Goal: Information Seeking & Learning: Find specific fact

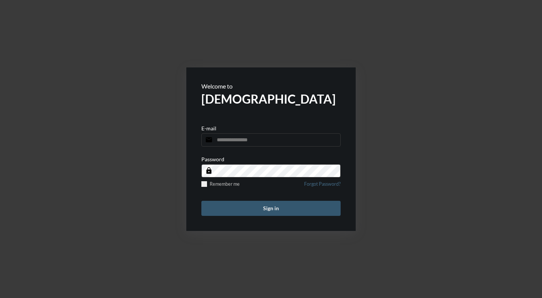
type input "**********"
click at [282, 212] on button "Sign in" at bounding box center [271, 208] width 139 height 15
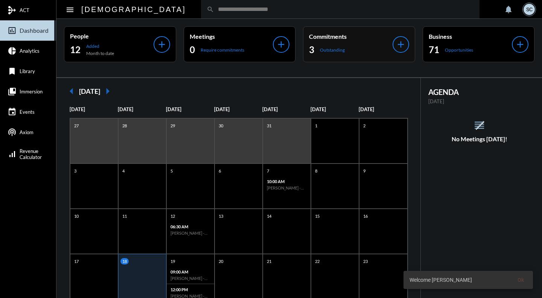
click at [376, 53] on div "3 Outstanding" at bounding box center [351, 50] width 84 height 12
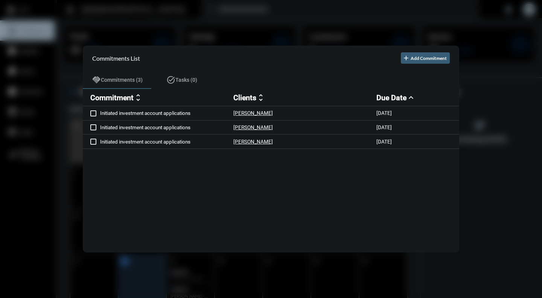
click at [306, 29] on div at bounding box center [271, 149] width 542 height 298
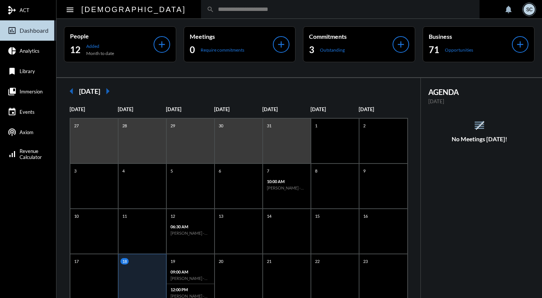
click at [251, 9] on input "text" at bounding box center [344, 9] width 260 height 6
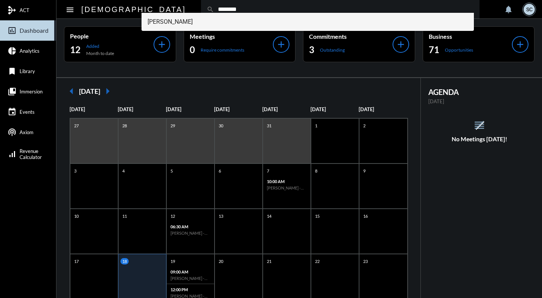
type input "********"
click at [242, 18] on span "Ted Morgan" at bounding box center [308, 22] width 321 height 18
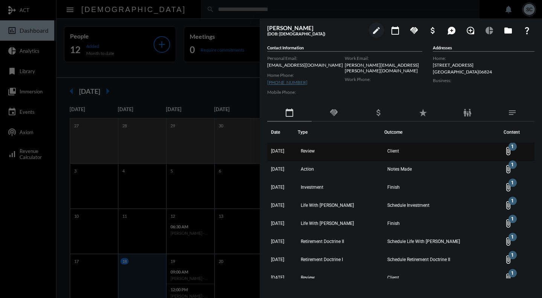
click at [298, 157] on td "10/17/23" at bounding box center [282, 152] width 31 height 18
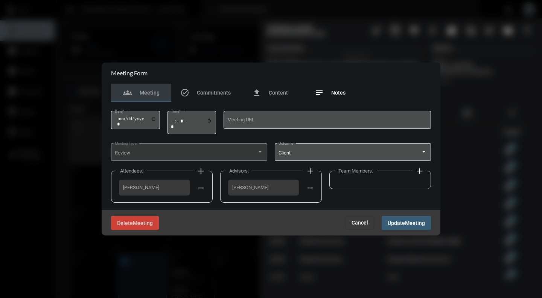
click at [336, 94] on span "Notes" at bounding box center [338, 93] width 14 height 6
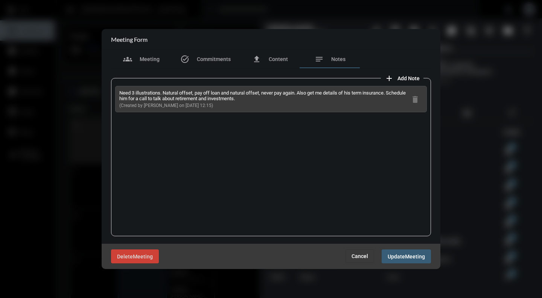
click at [361, 262] on button "Cancel" at bounding box center [360, 256] width 29 height 14
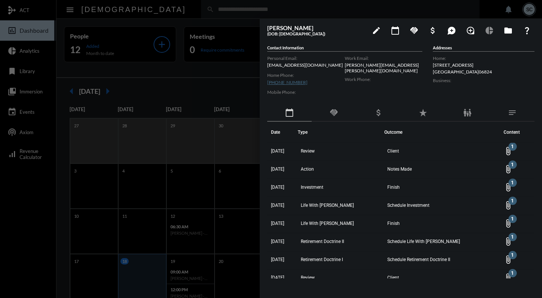
click at [234, 86] on div at bounding box center [271, 149] width 542 height 298
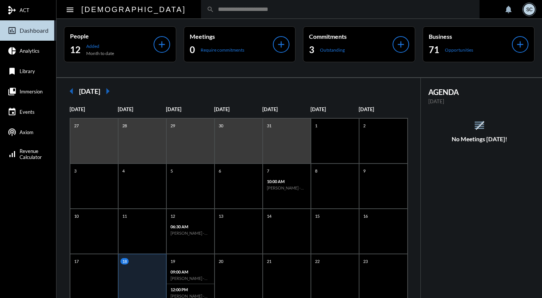
click at [235, 6] on input "text" at bounding box center [344, 9] width 260 height 6
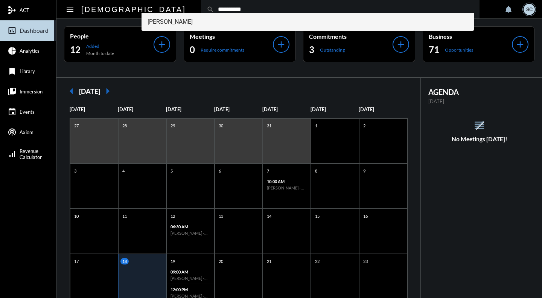
type input "**********"
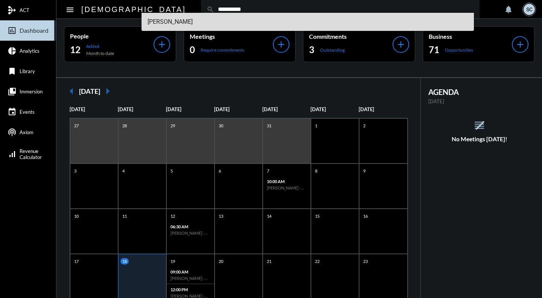
click at [228, 22] on span "Ted Morgan" at bounding box center [308, 22] width 321 height 18
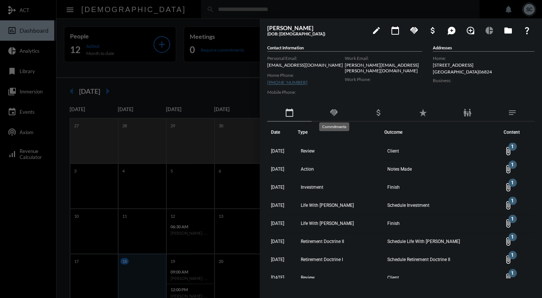
click at [336, 112] on mat-icon "handshake" at bounding box center [334, 112] width 9 height 9
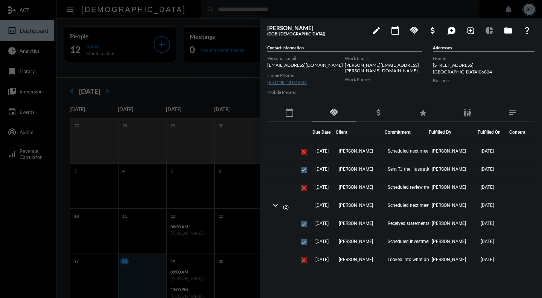
click at [284, 111] on div "calendar_today" at bounding box center [289, 112] width 44 height 17
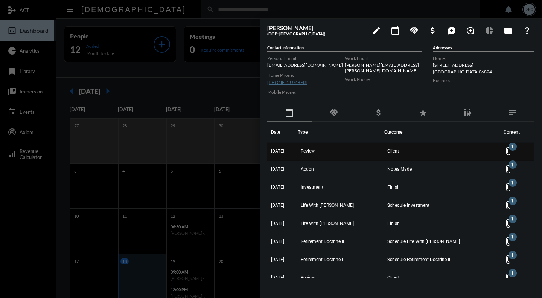
click at [342, 148] on td "Review" at bounding box center [341, 152] width 87 height 18
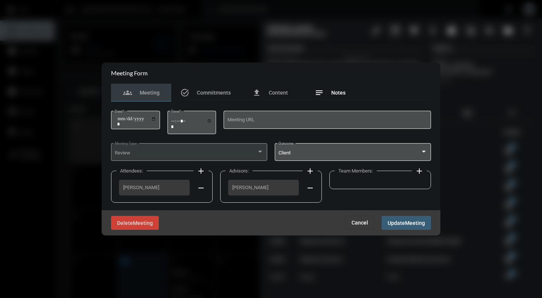
click at [333, 99] on div "notes Notes" at bounding box center [330, 93] width 60 height 18
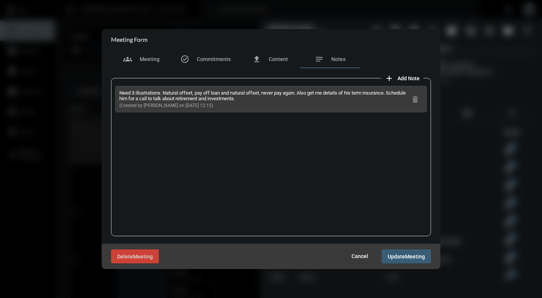
drag, startPoint x: 262, startPoint y: 99, endPoint x: 117, endPoint y: 91, distance: 145.2
click at [117, 91] on div "Need 3 illustrations. Natural offset, pay off loan and natural offset, never pa…" at bounding box center [271, 99] width 312 height 26
copy p "Need 3 illustrations. Natural offset, pay off loan and natural offset, never pa…"
